Goal: Use online tool/utility: Utilize a website feature to perform a specific function

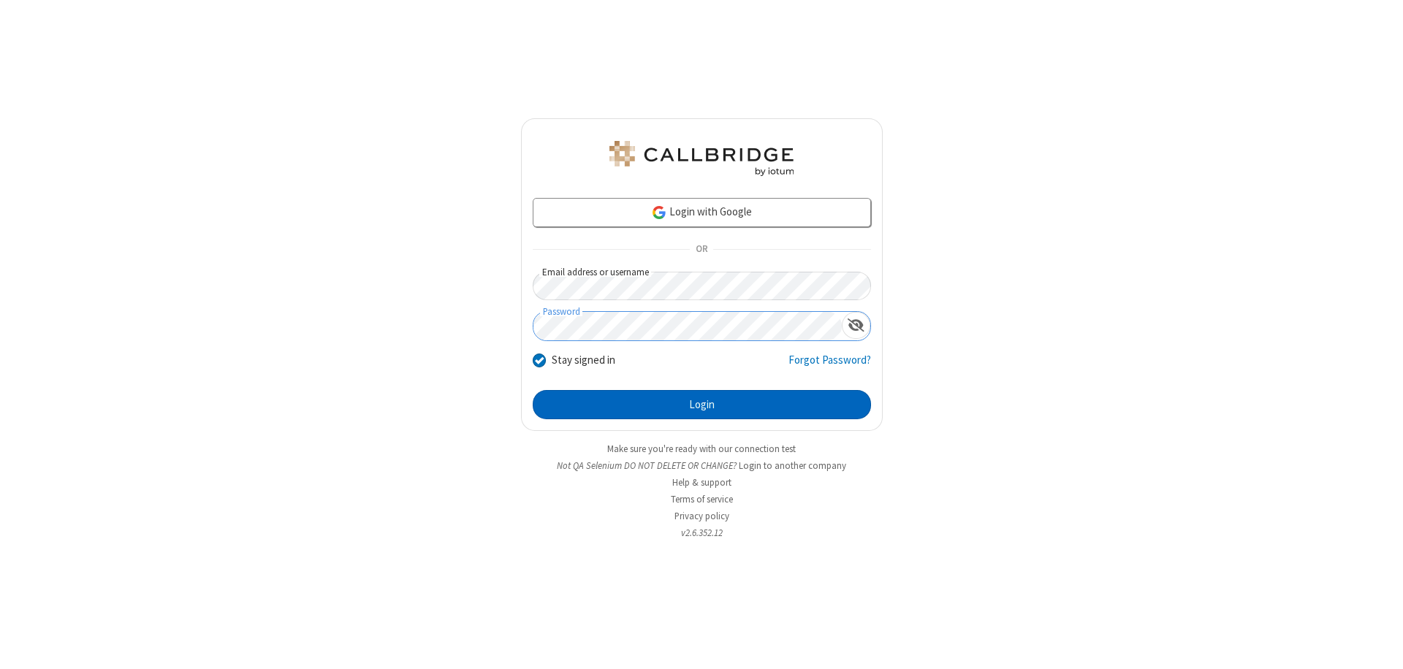
click at [701, 405] on button "Login" at bounding box center [702, 404] width 338 height 29
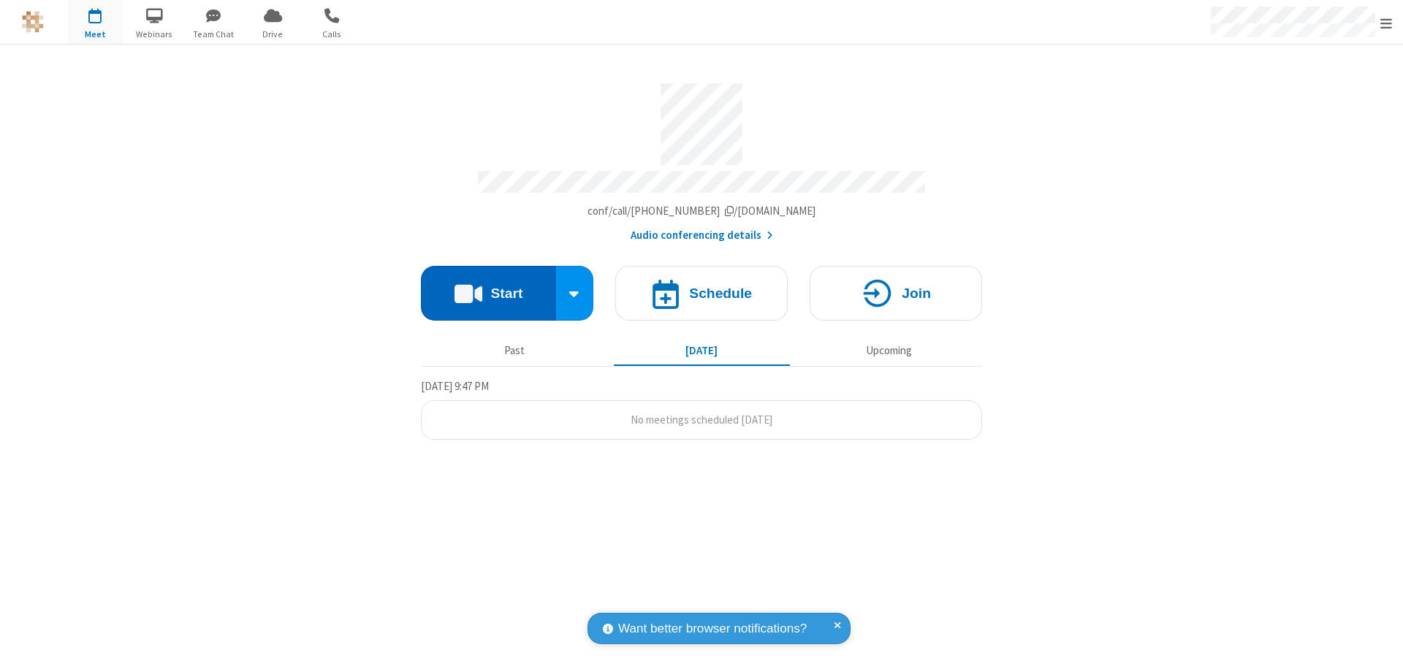
click at [488, 286] on button "Start" at bounding box center [488, 293] width 135 height 55
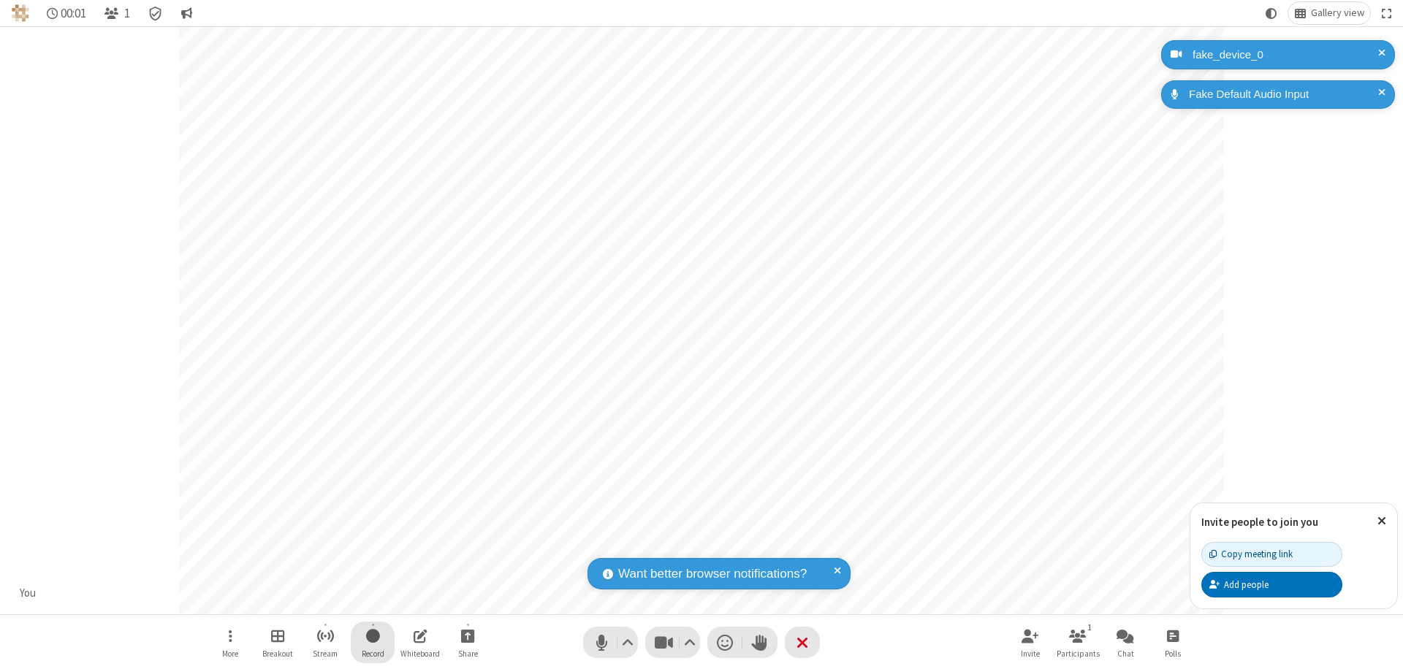
click at [373, 642] on span "Start recording" at bounding box center [373, 636] width 14 height 18
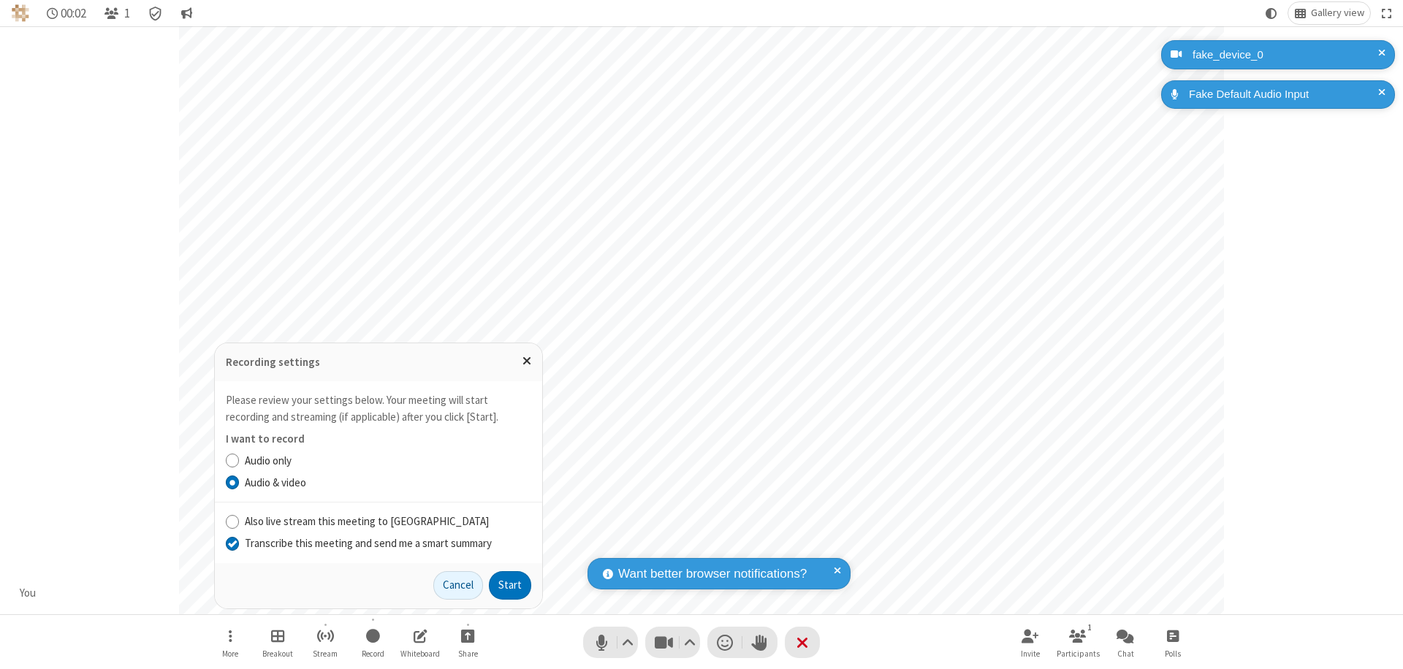
click at [232, 543] on input "Transcribe this meeting and send me a smart summary" at bounding box center [233, 543] width 14 height 15
click at [387, 482] on label "Audio & video" at bounding box center [388, 483] width 286 height 17
click at [240, 482] on input "Audio & video" at bounding box center [233, 482] width 14 height 15
click at [510, 585] on button "Start" at bounding box center [510, 585] width 42 height 29
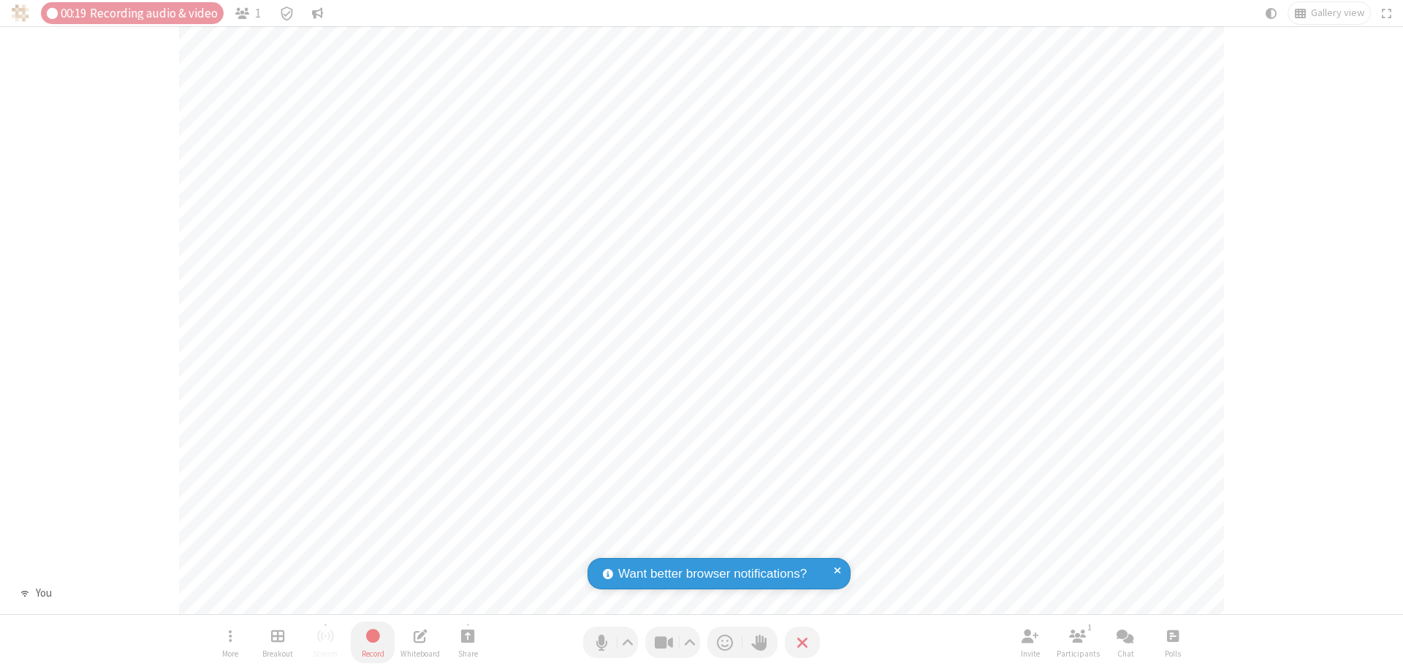
click at [373, 642] on span "Stop recording" at bounding box center [373, 636] width 17 height 18
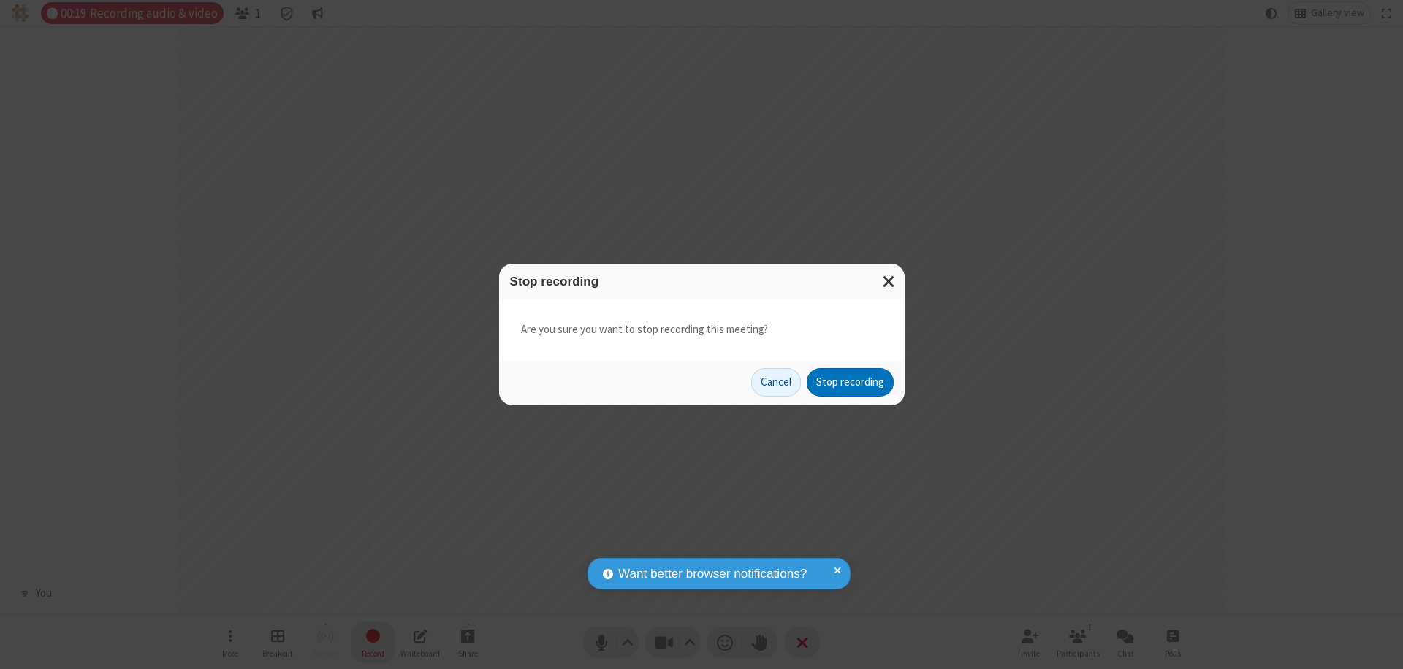
click at [850, 382] on button "Stop recording" at bounding box center [850, 382] width 87 height 29
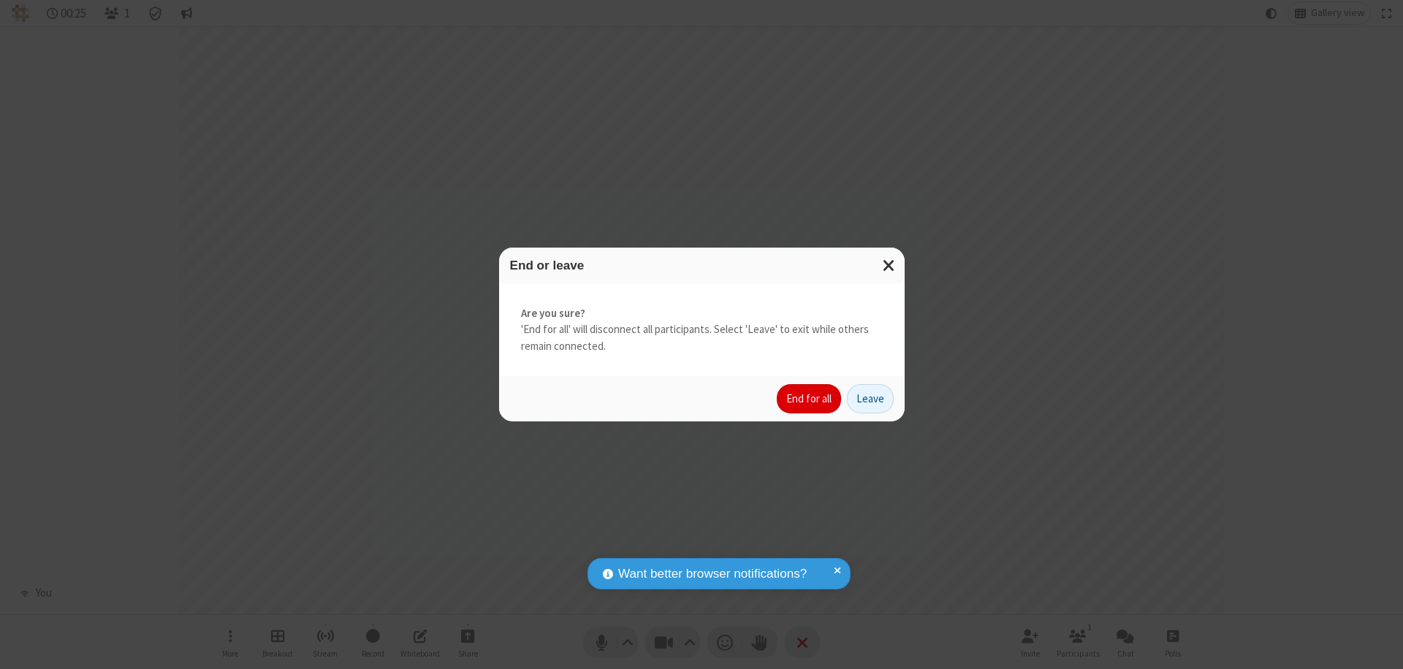
click at [810, 399] on button "End for all" at bounding box center [809, 398] width 64 height 29
